Goal: Task Accomplishment & Management: Use online tool/utility

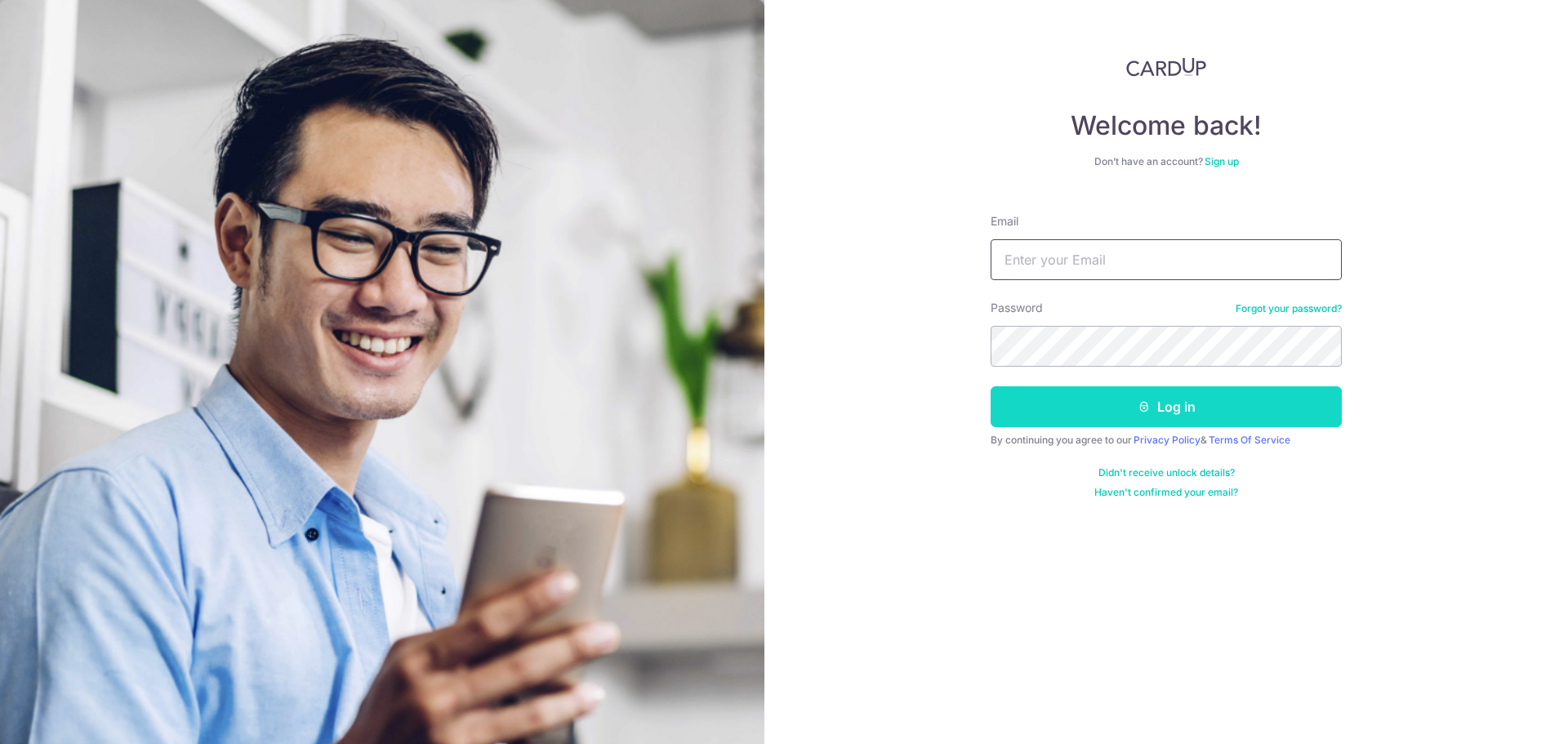
type input "[EMAIL_ADDRESS][DOMAIN_NAME]"
click at [1178, 397] on button "Log in" at bounding box center [1166, 407] width 351 height 41
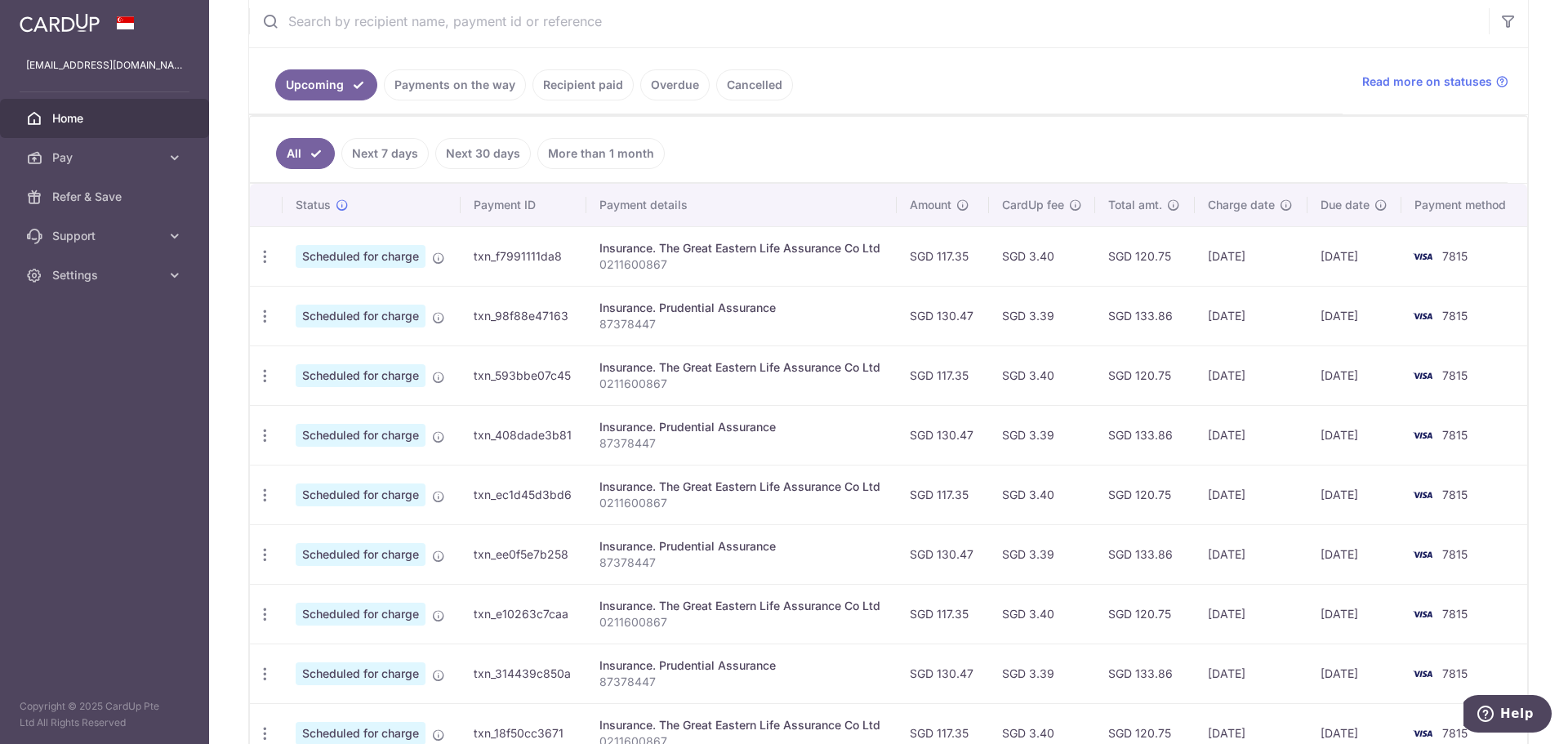
scroll to position [81, 0]
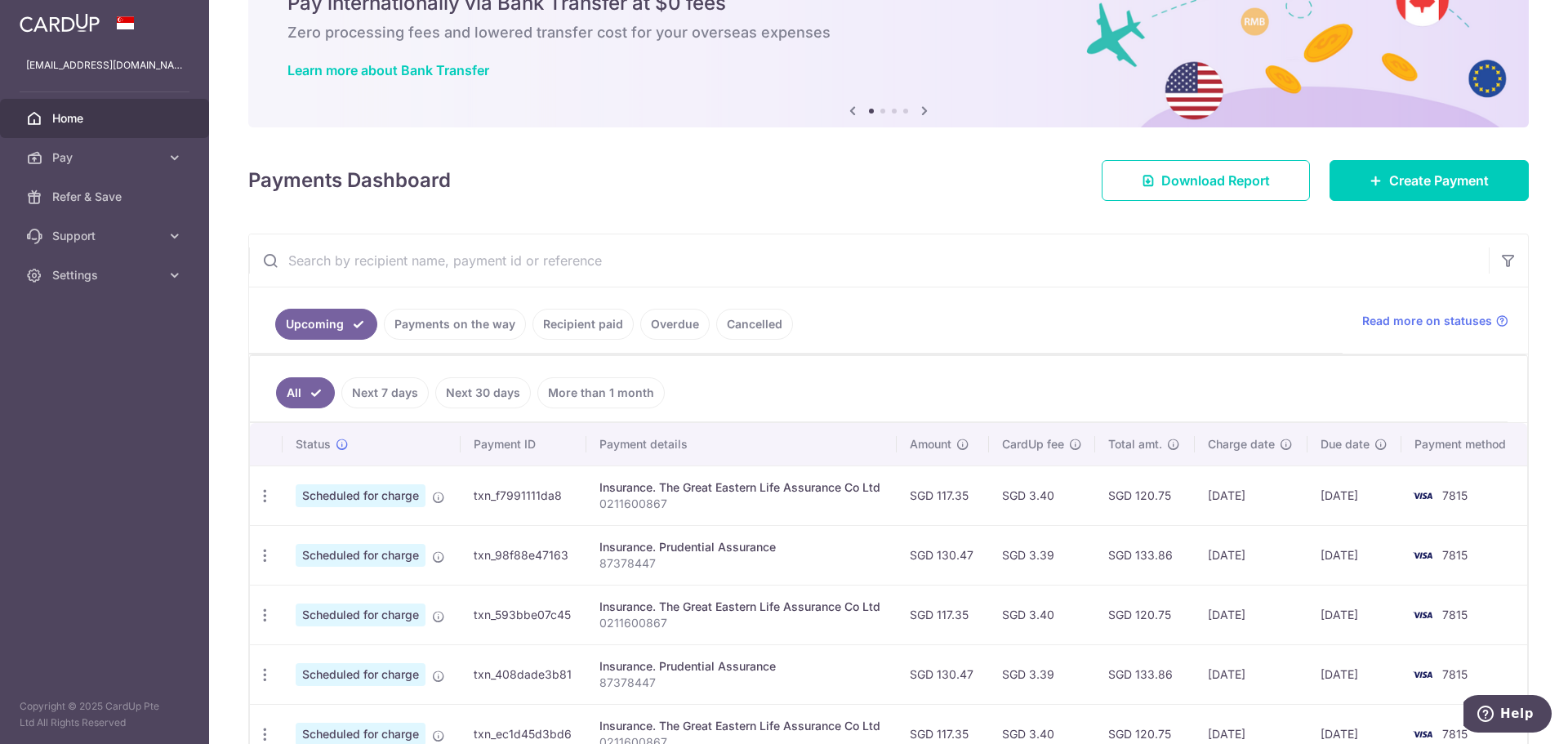
click at [576, 327] on link "Recipient paid" at bounding box center [583, 323] width 102 height 31
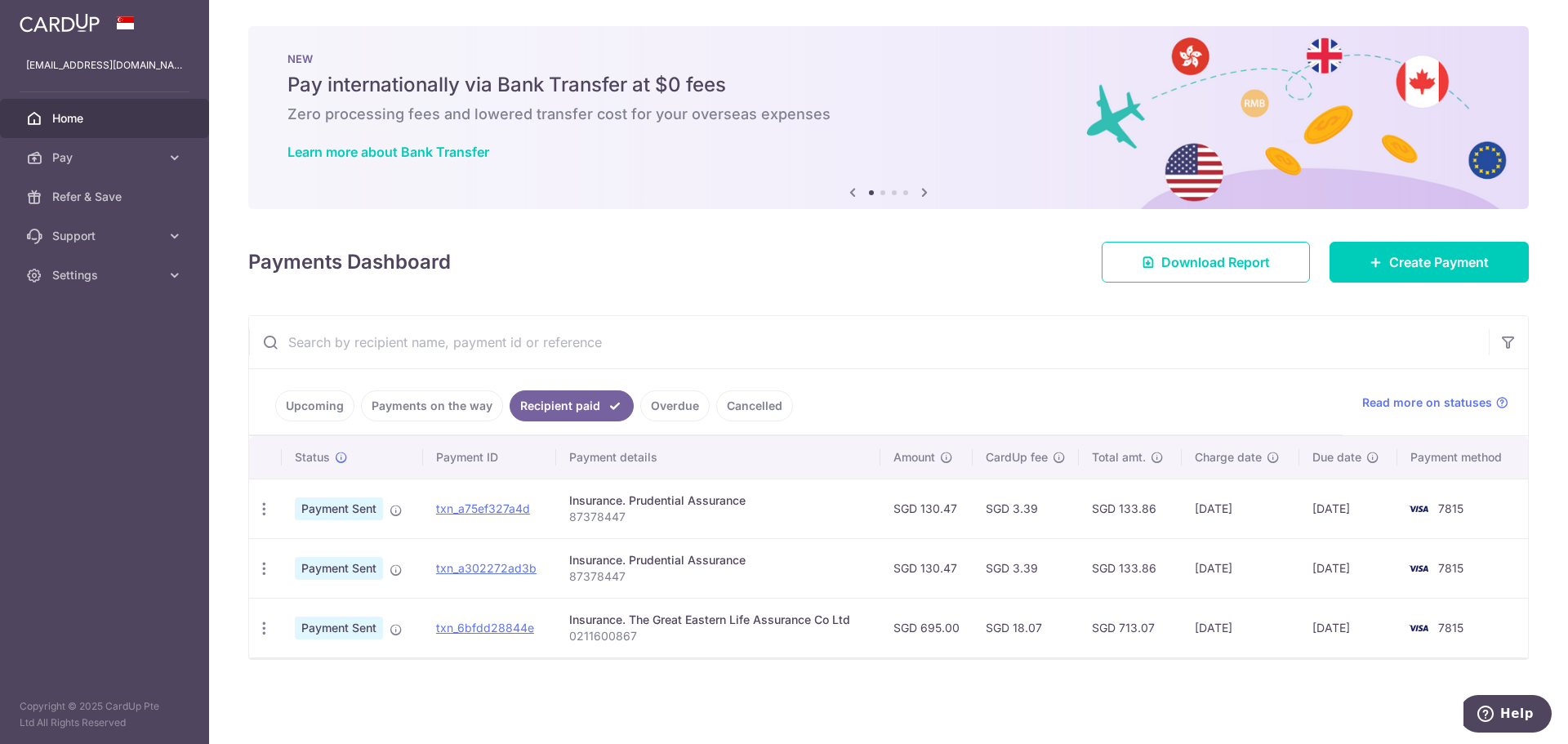
click at [323, 398] on link "Upcoming" at bounding box center [314, 406] width 79 height 31
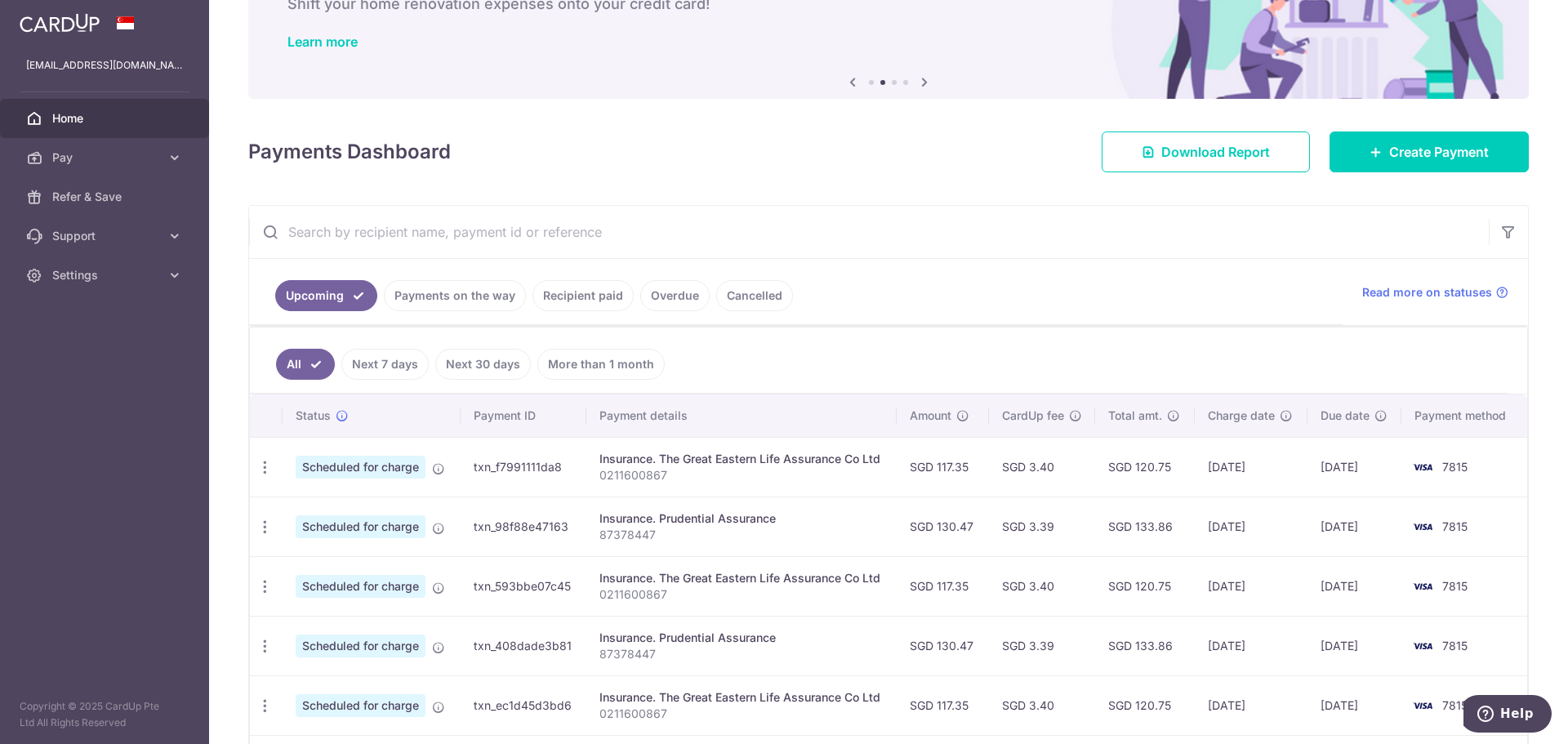
scroll to position [29, 0]
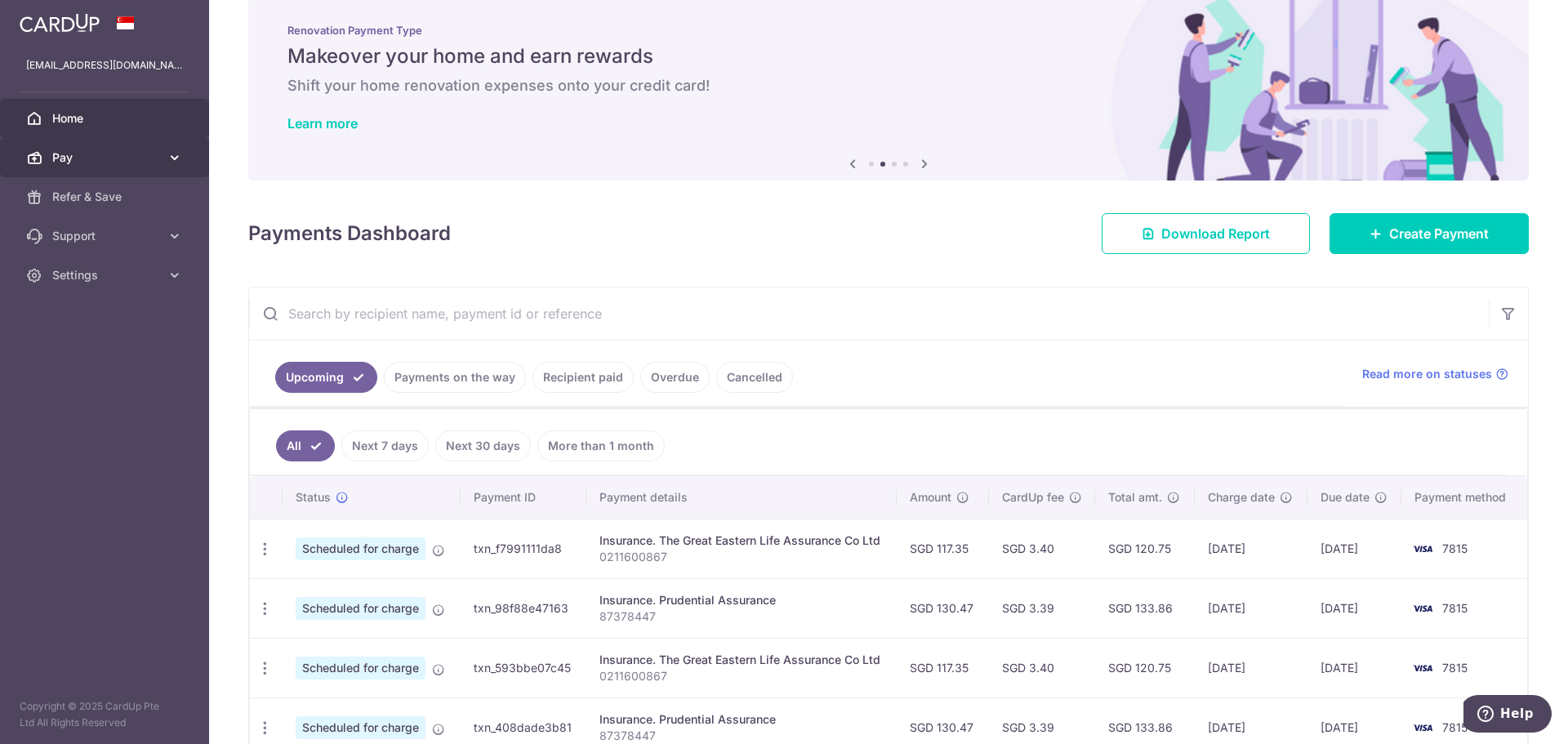
click at [141, 152] on span "Pay" at bounding box center [106, 158] width 108 height 17
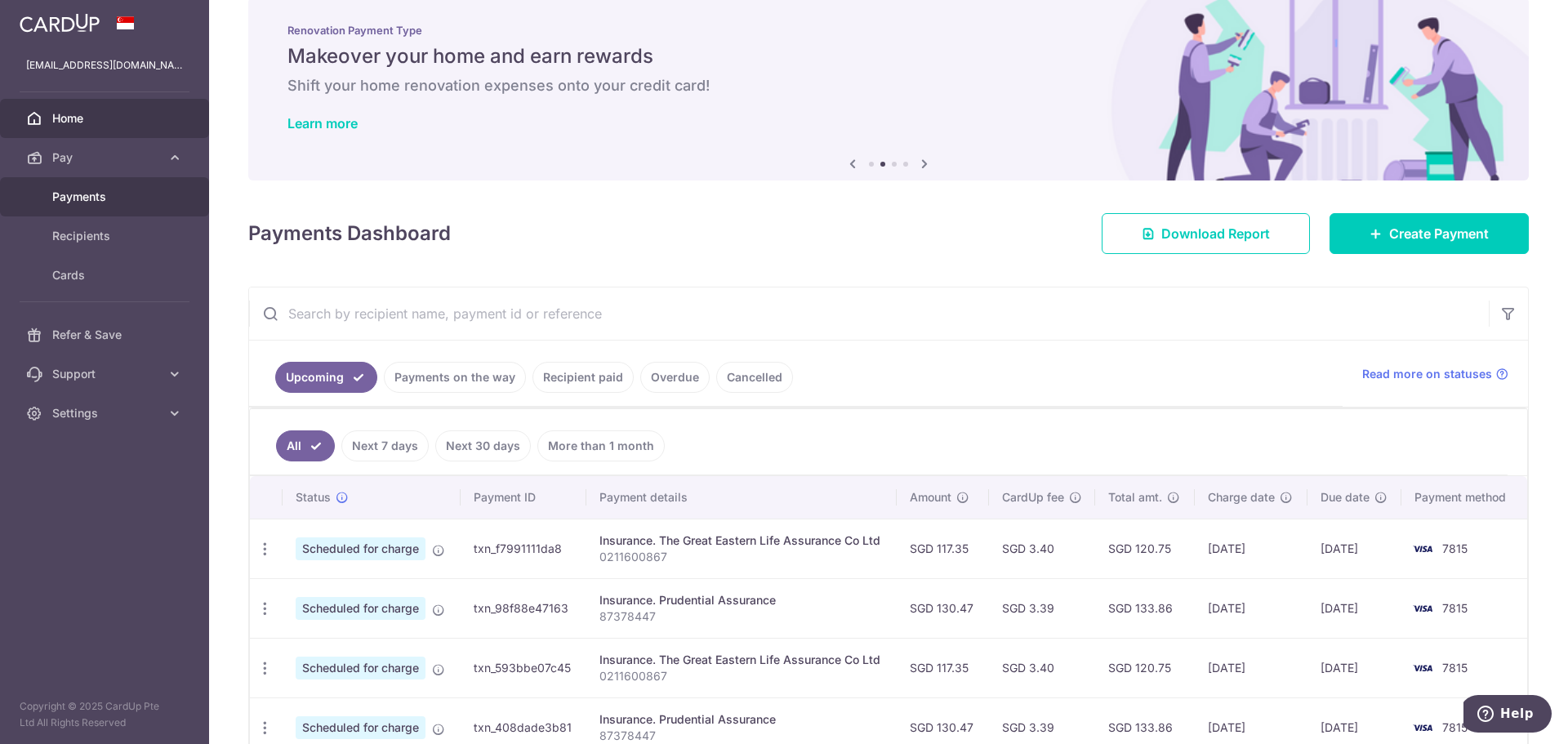
click at [129, 200] on span "Payments" at bounding box center [106, 196] width 108 height 17
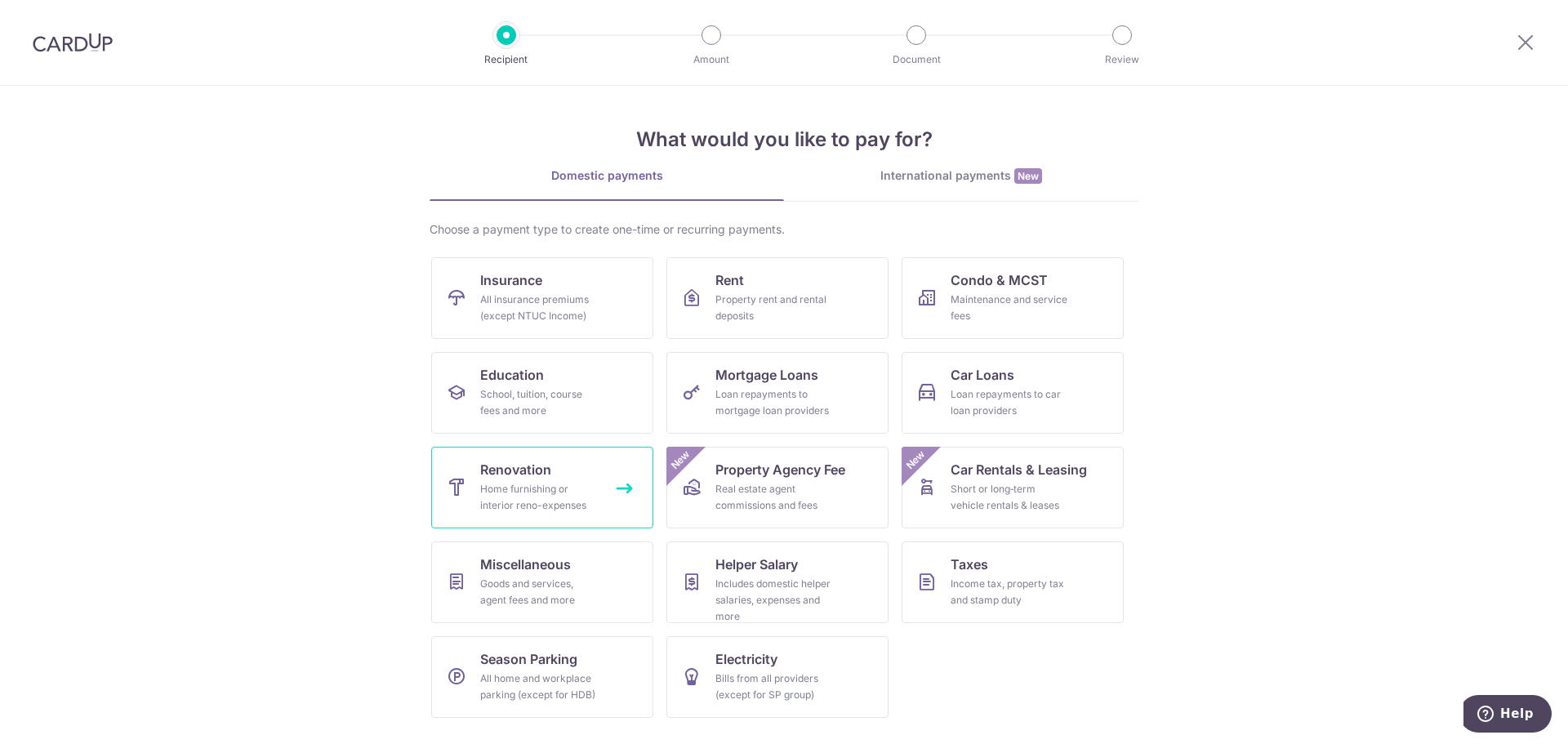
click at [559, 500] on div "Home furnishing or interior reno-expenses" at bounding box center [539, 497] width 117 height 32
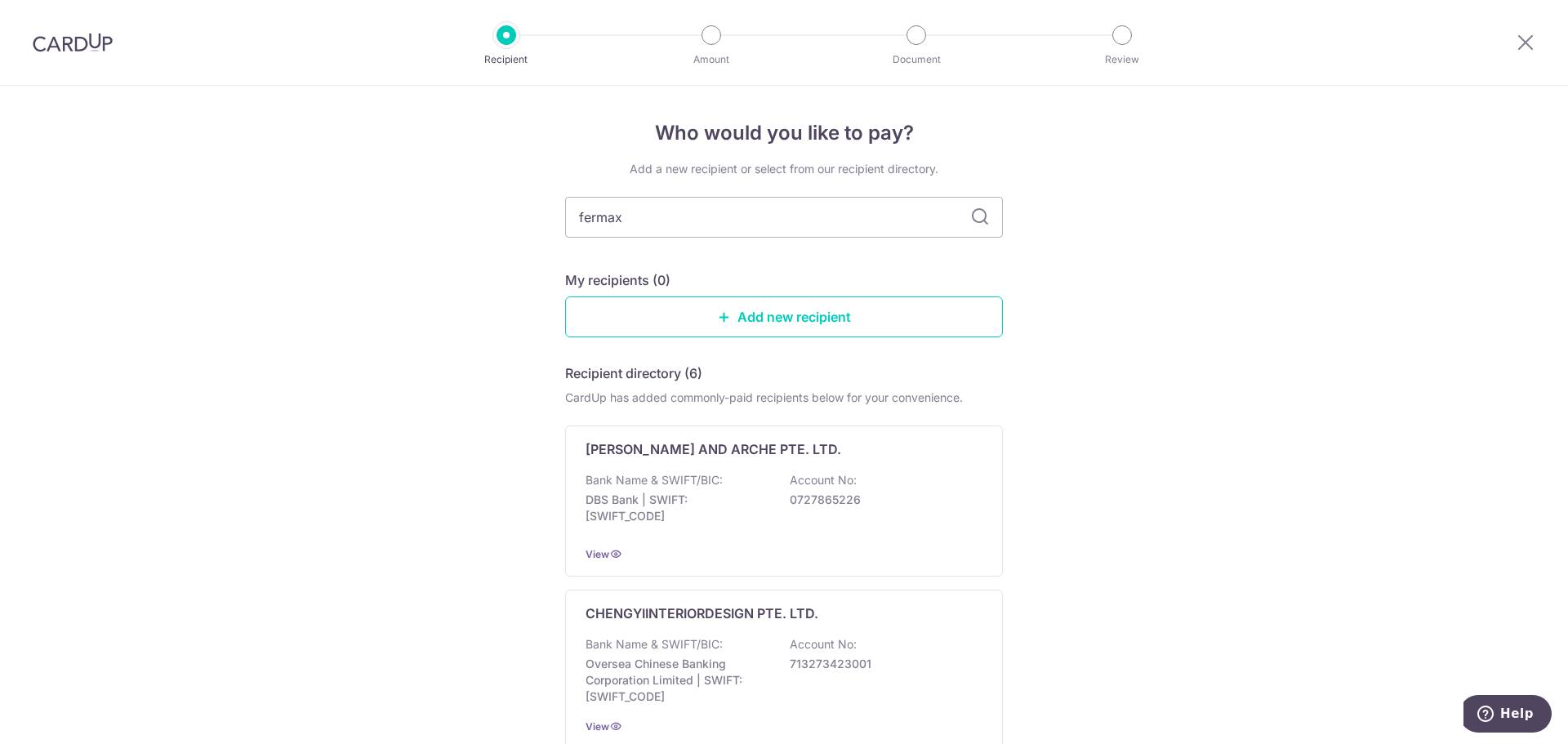
type input "fermax"
click at [982, 220] on icon at bounding box center [980, 217] width 19 height 19
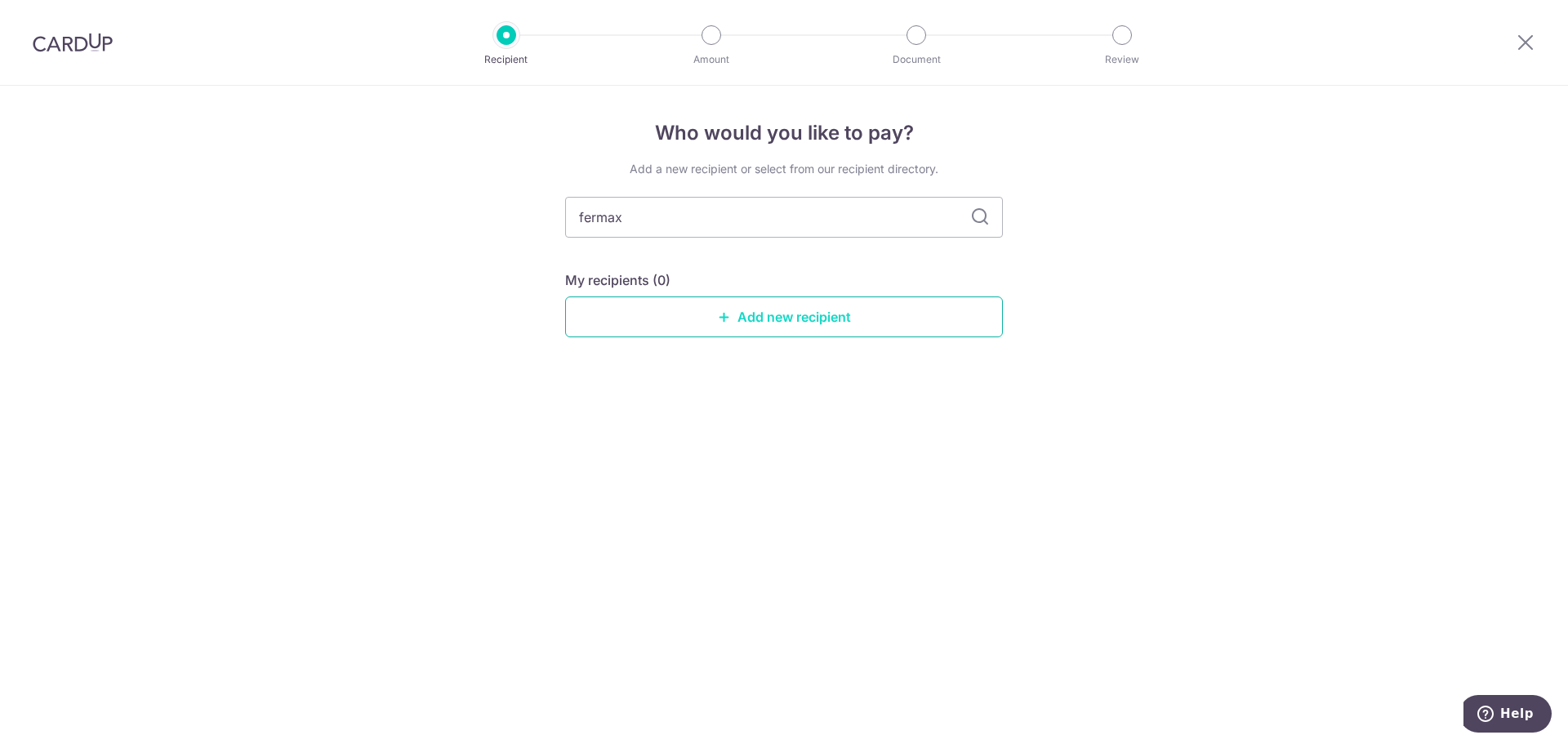
click at [857, 333] on link "Add new recipient" at bounding box center [784, 316] width 438 height 41
